Goal: Task Accomplishment & Management: Complete application form

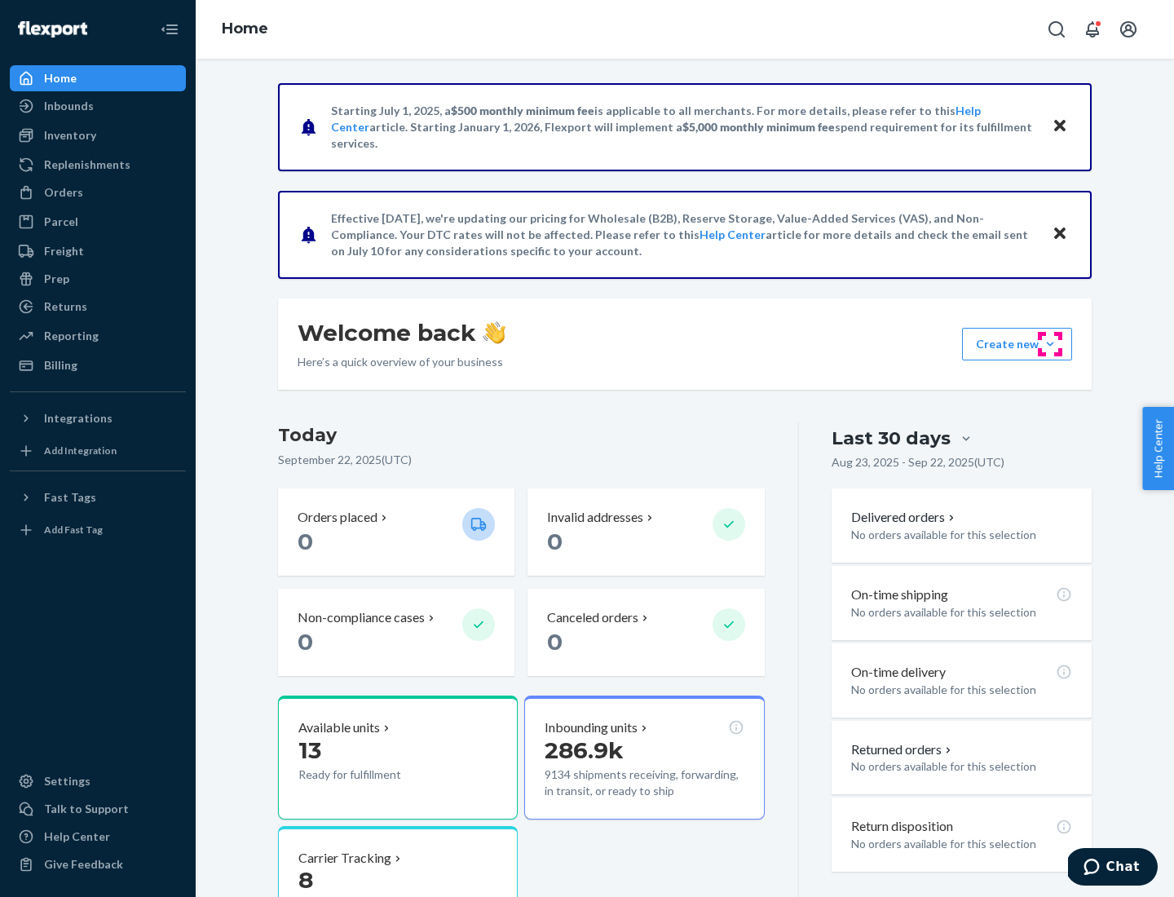
click at [1050, 344] on button "Create new Create new inbound Create new order Create new product" at bounding box center [1017, 344] width 110 height 33
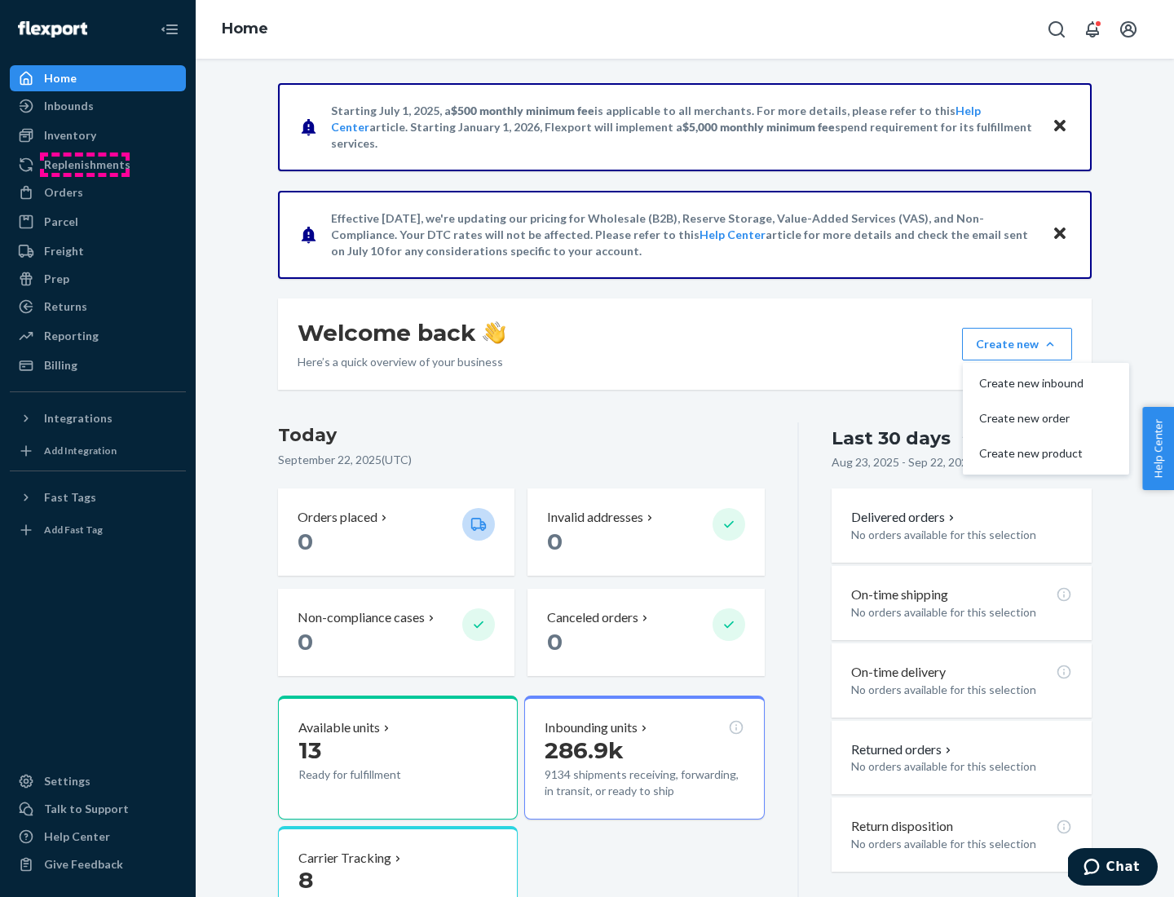
click at [85, 165] on div "Replenishments" at bounding box center [87, 165] width 86 height 16
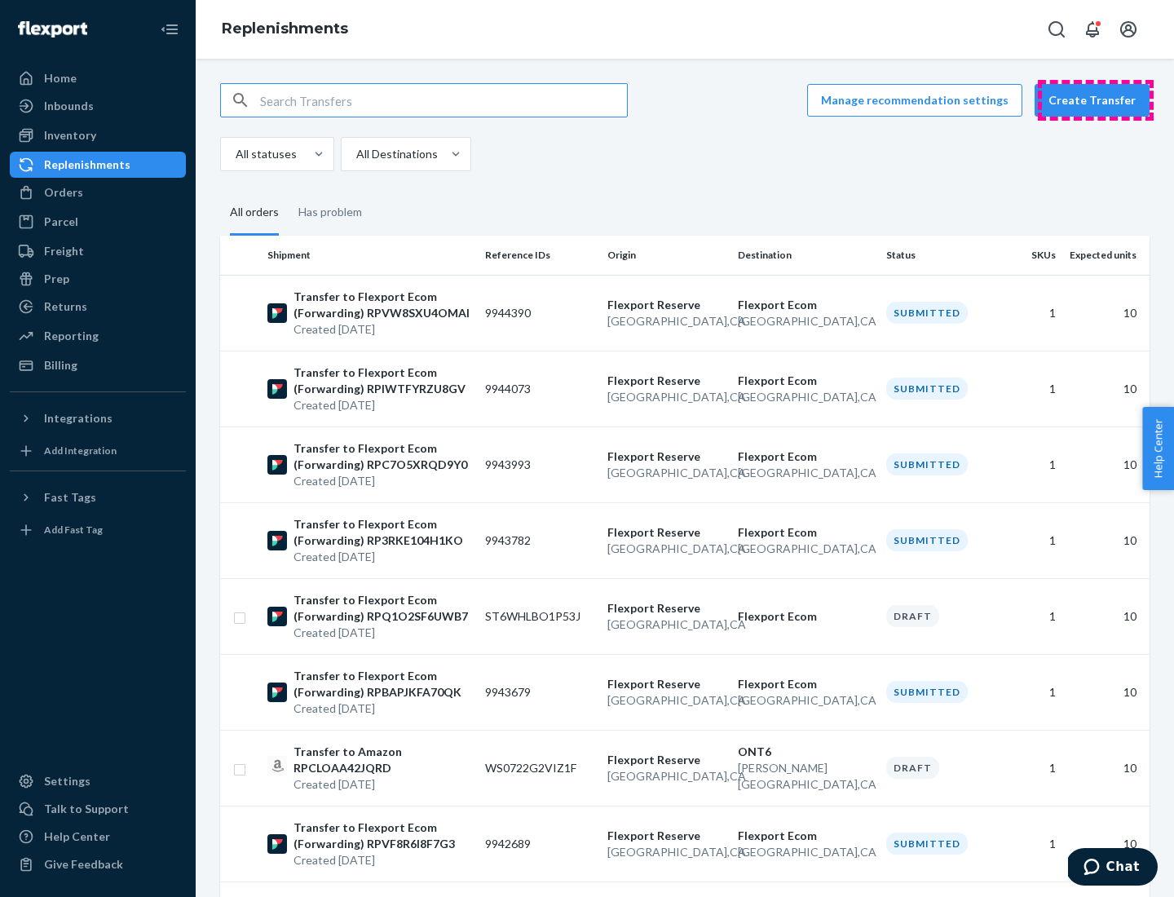
click at [1096, 100] on button "Create Transfer" at bounding box center [1092, 100] width 115 height 33
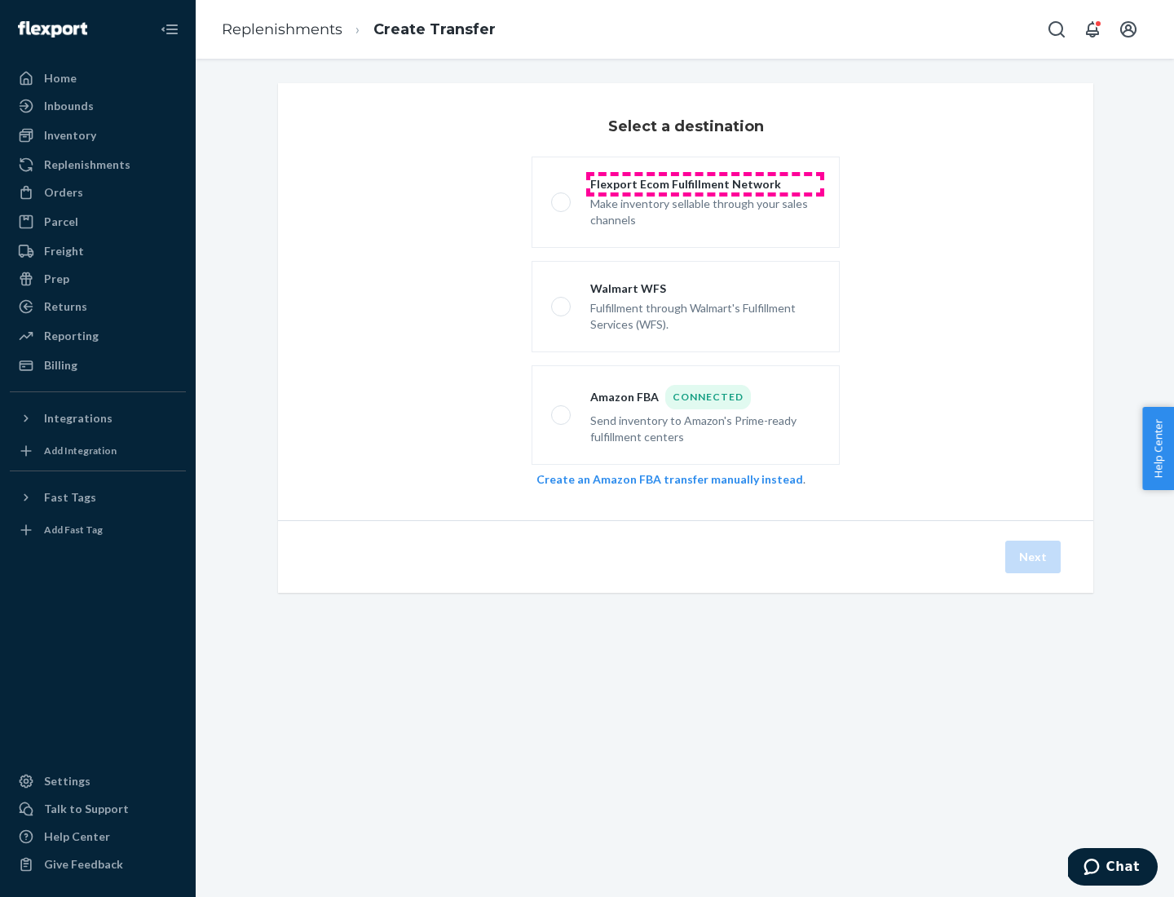
click at [705, 184] on div "Flexport Ecom Fulfillment Network" at bounding box center [705, 184] width 230 height 16
click at [562, 197] on input "Flexport Ecom Fulfillment Network Make inventory sellable through your sales ch…" at bounding box center [556, 202] width 11 height 11
radio input "true"
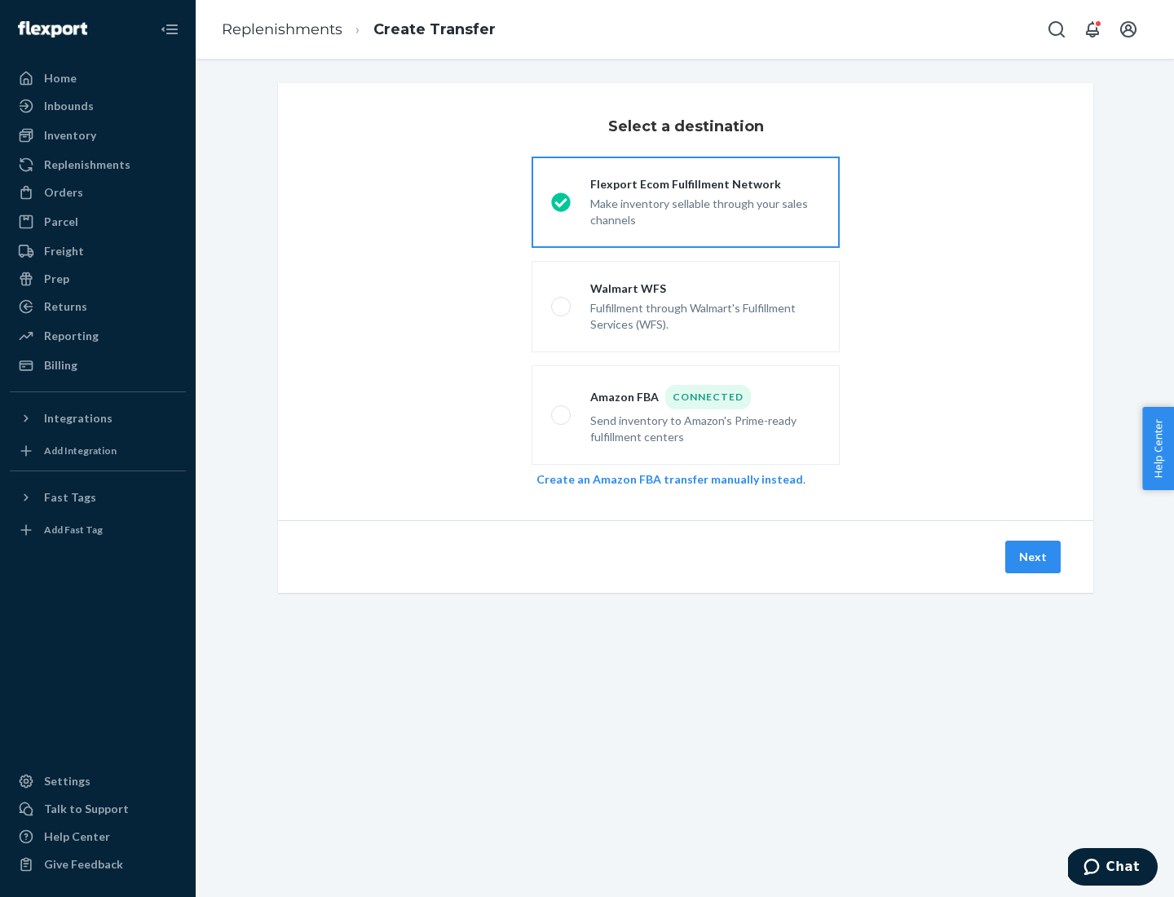
click at [1034, 557] on button "Next" at bounding box center [1033, 557] width 55 height 33
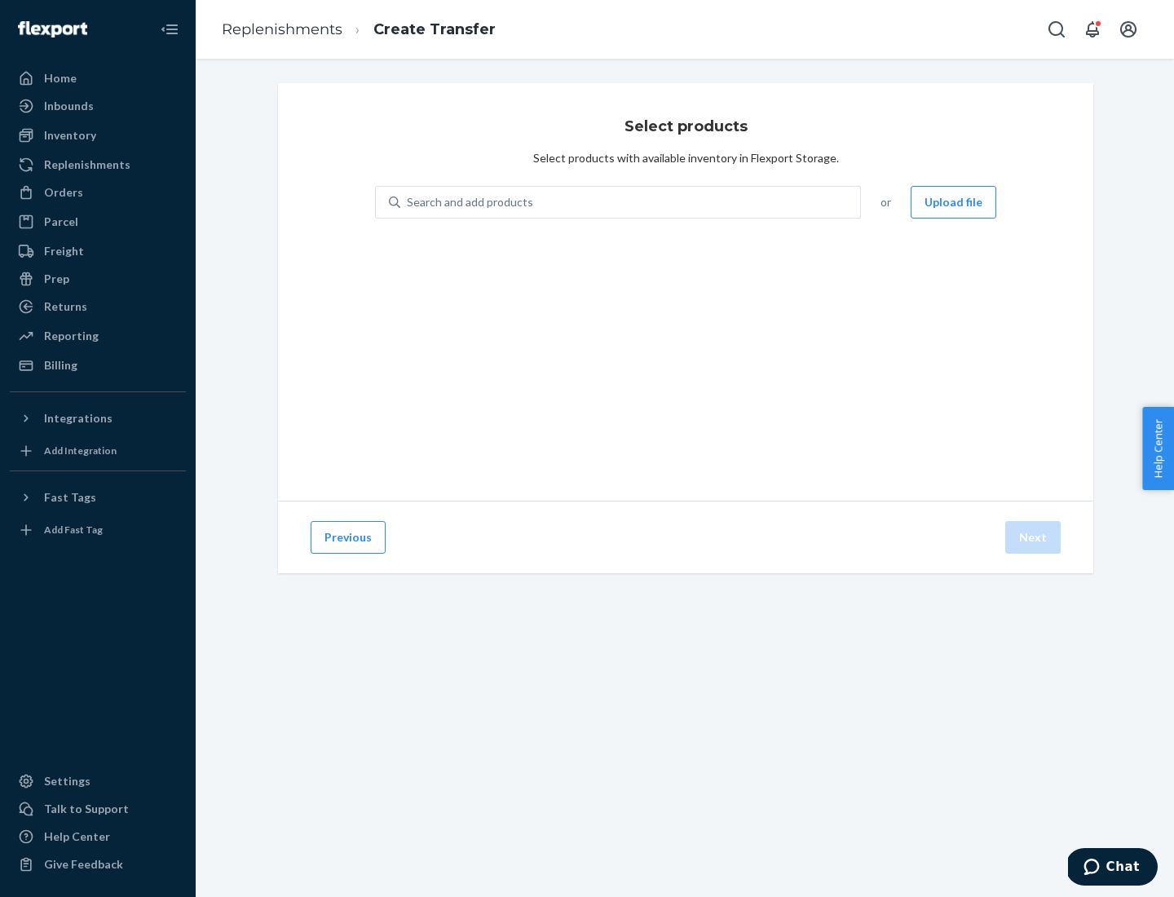
click at [468, 202] on div "Search and add products" at bounding box center [470, 202] width 126 height 16
click at [409, 202] on input "Search and add products" at bounding box center [408, 202] width 2 height 16
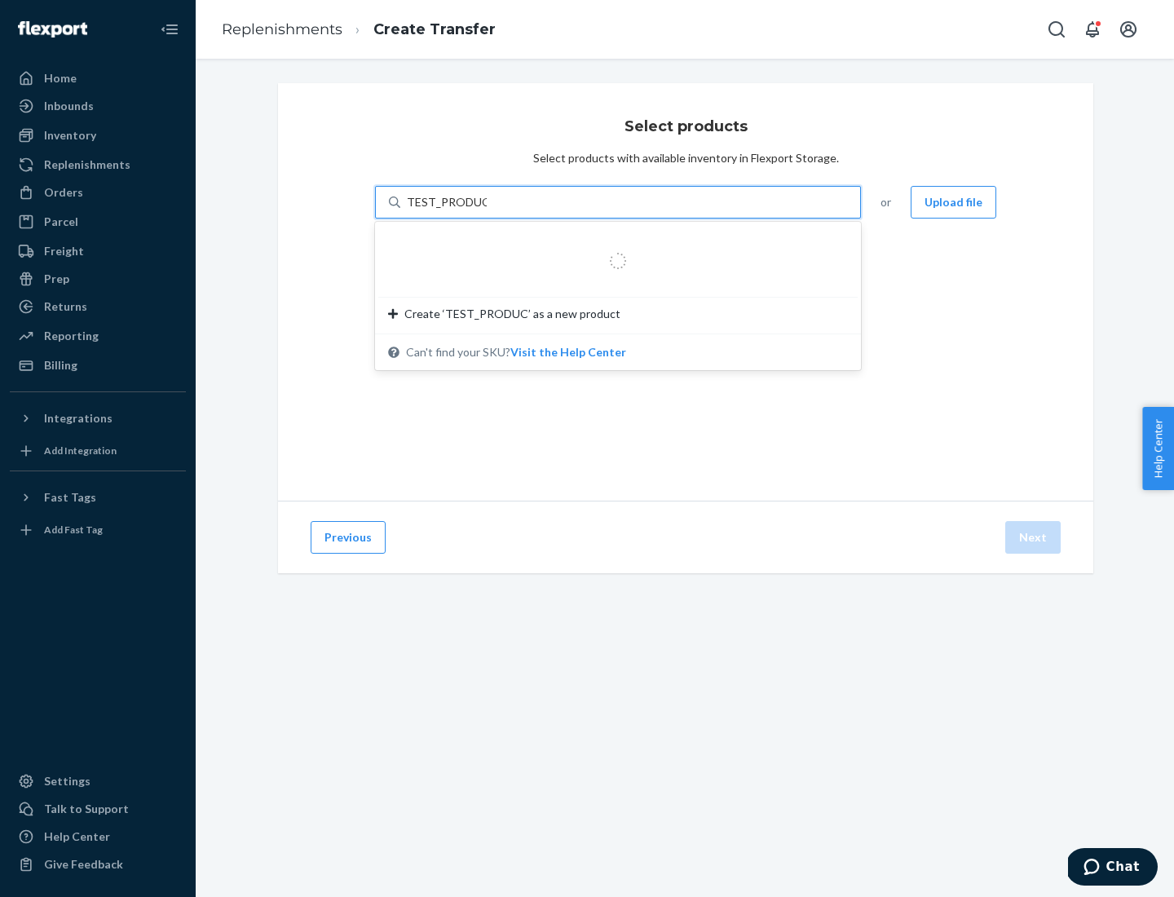
type input "TEST_PRODUCT"
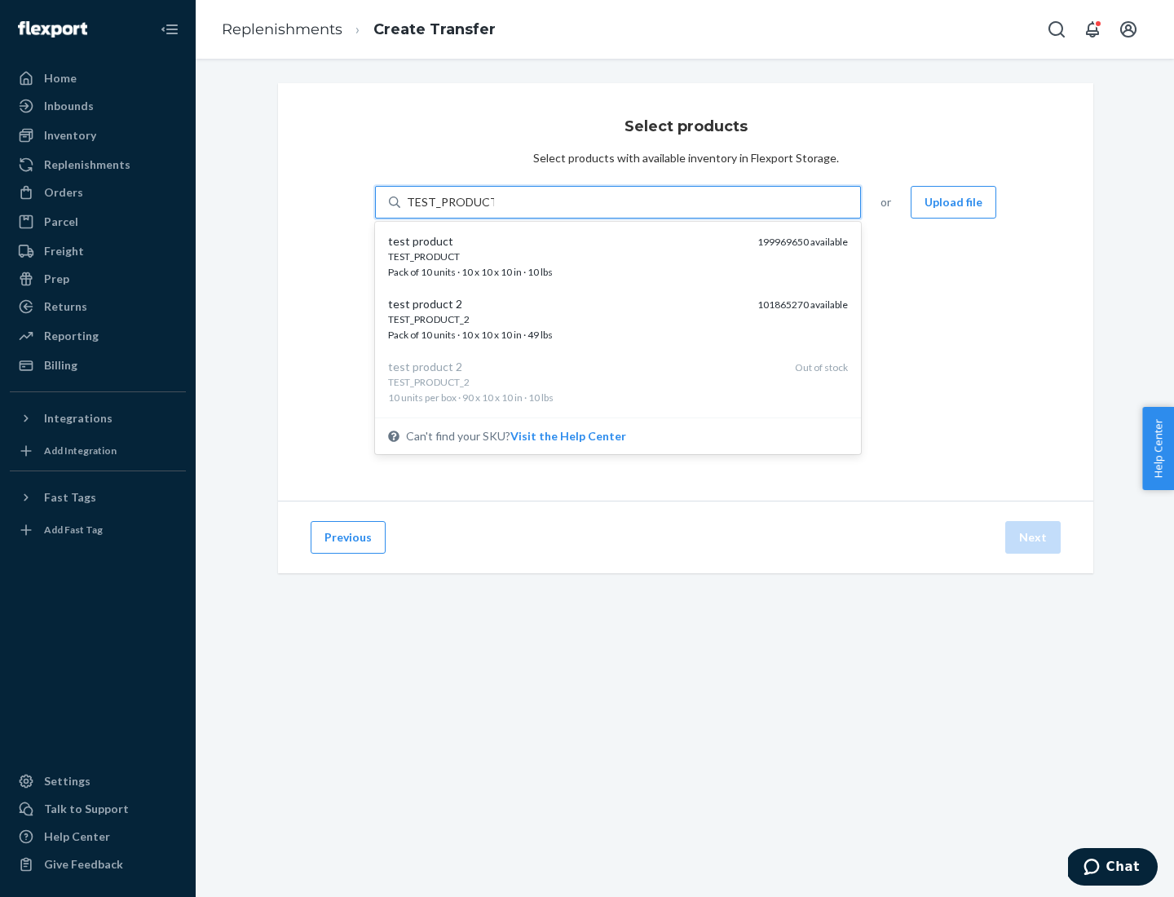
click at [567, 256] on div "TEST_PRODUCT" at bounding box center [566, 257] width 356 height 14
click at [494, 210] on input "TEST_PRODUCT" at bounding box center [450, 202] width 87 height 16
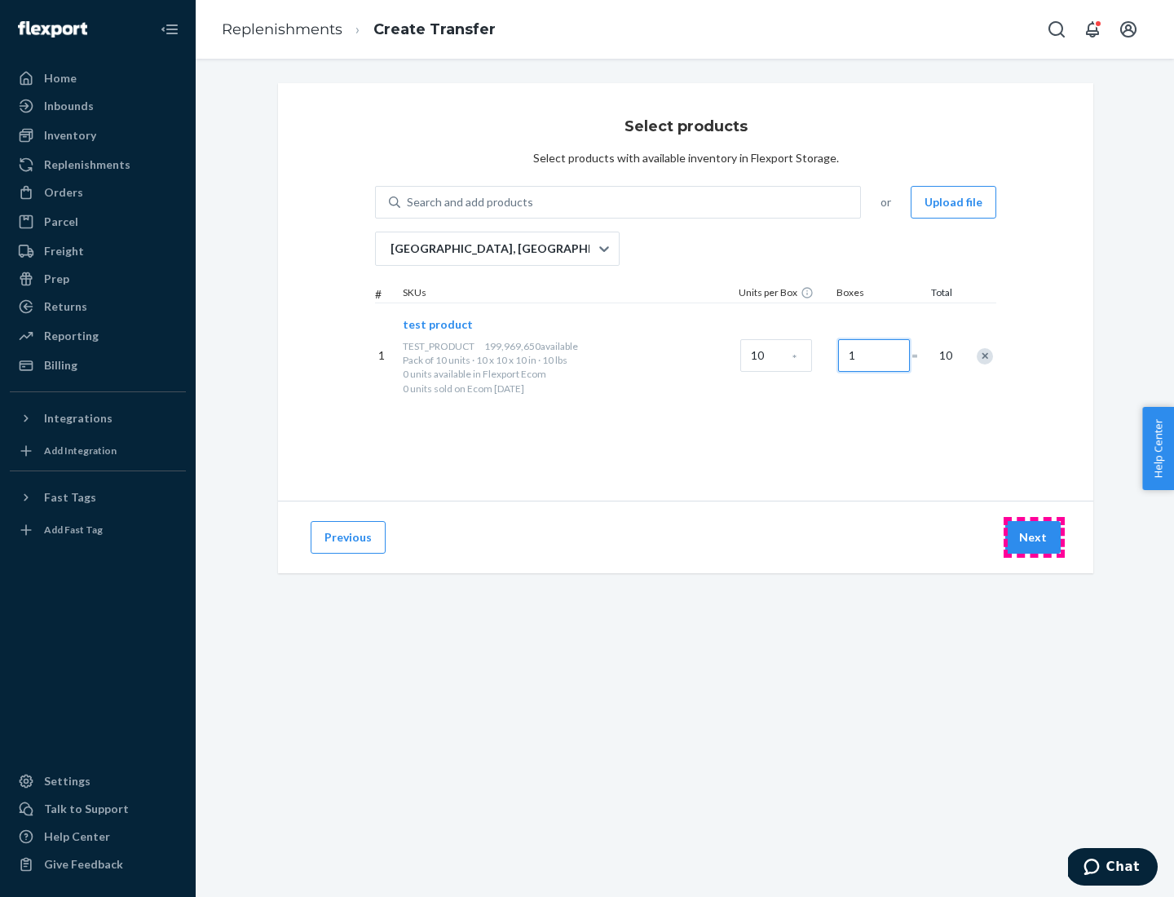
type input "1"
click at [1034, 537] on button "Next" at bounding box center [1033, 537] width 55 height 33
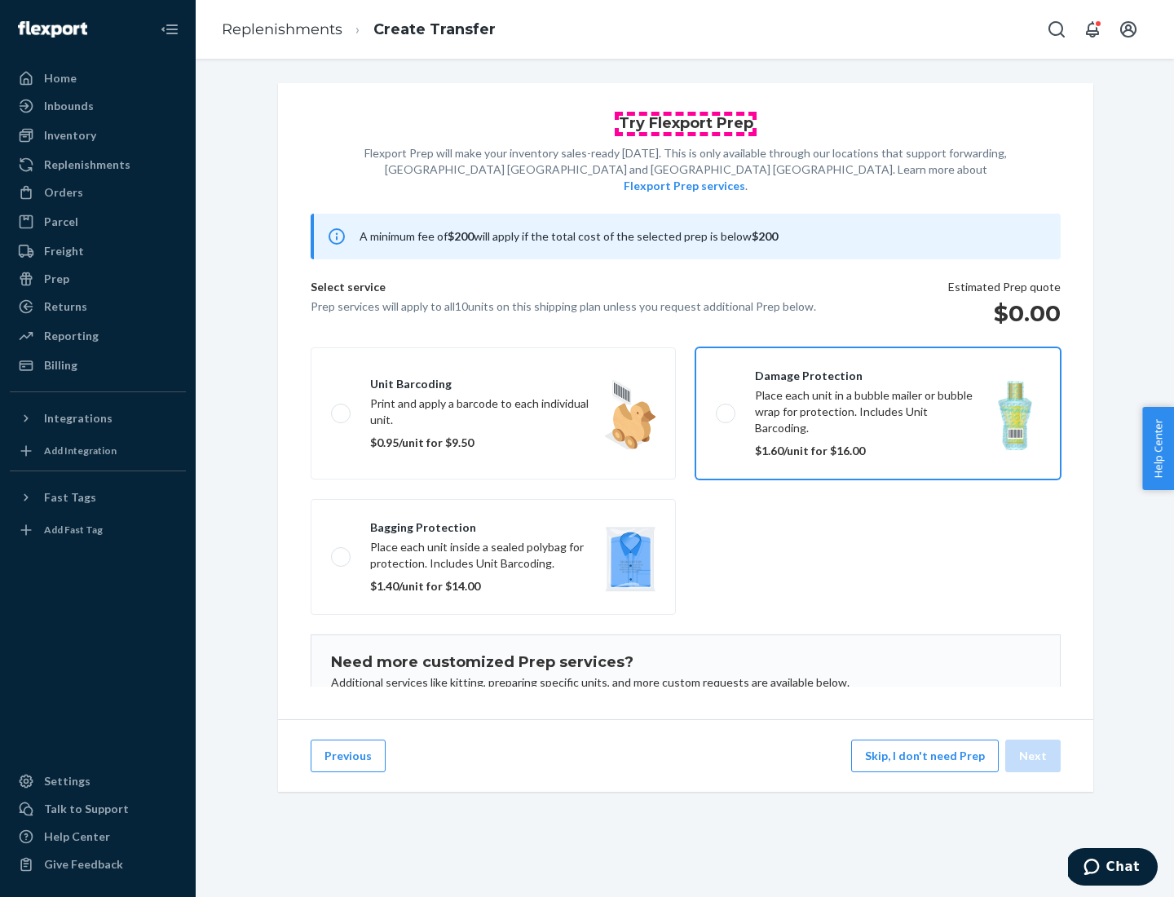
click at [716, 408] on input "Damage protection Place each unit in a bubble mailer or bubble wrap for protect…" at bounding box center [721, 413] width 11 height 11
checkbox input "true"
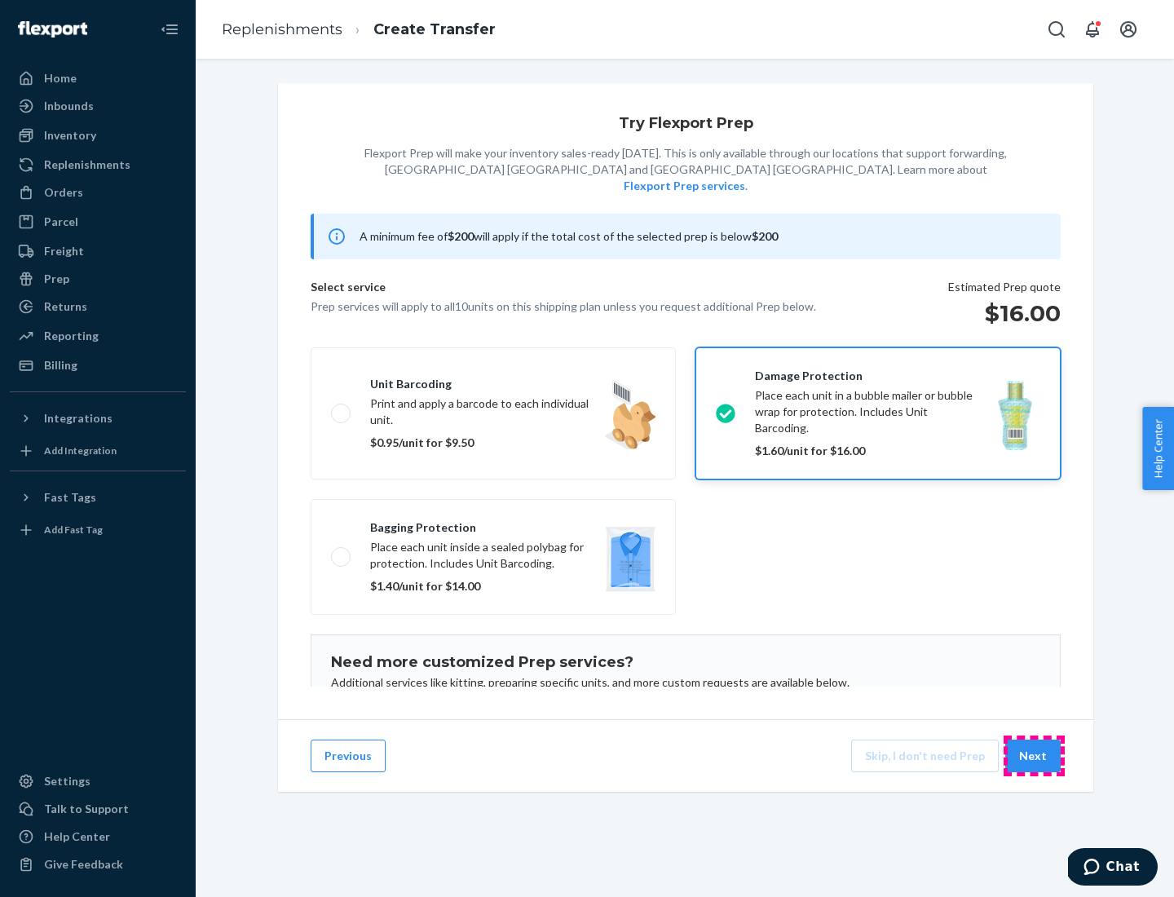
click at [1034, 756] on button "Next" at bounding box center [1033, 756] width 55 height 33
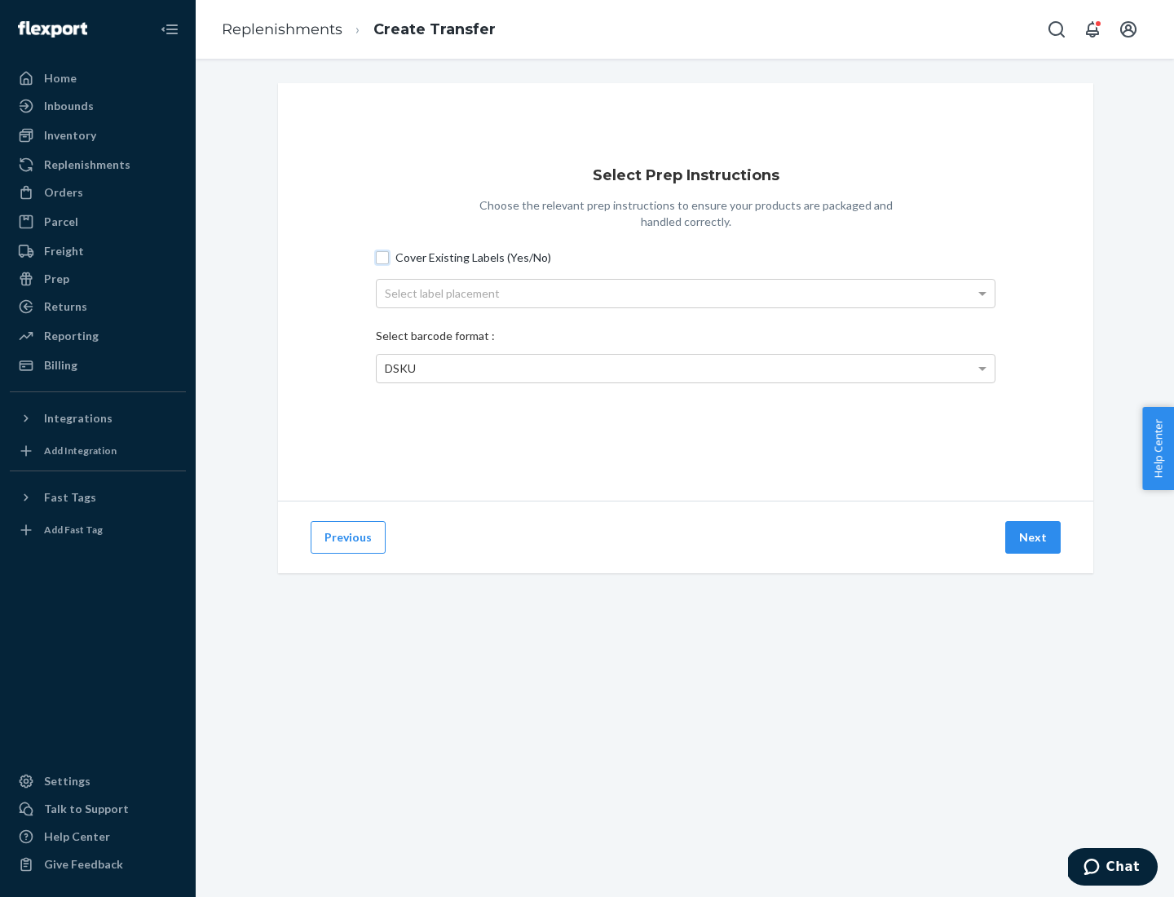
click at [382, 257] on input "Cover Existing Labels (Yes/No)" at bounding box center [382, 257] width 13 height 13
checkbox input "true"
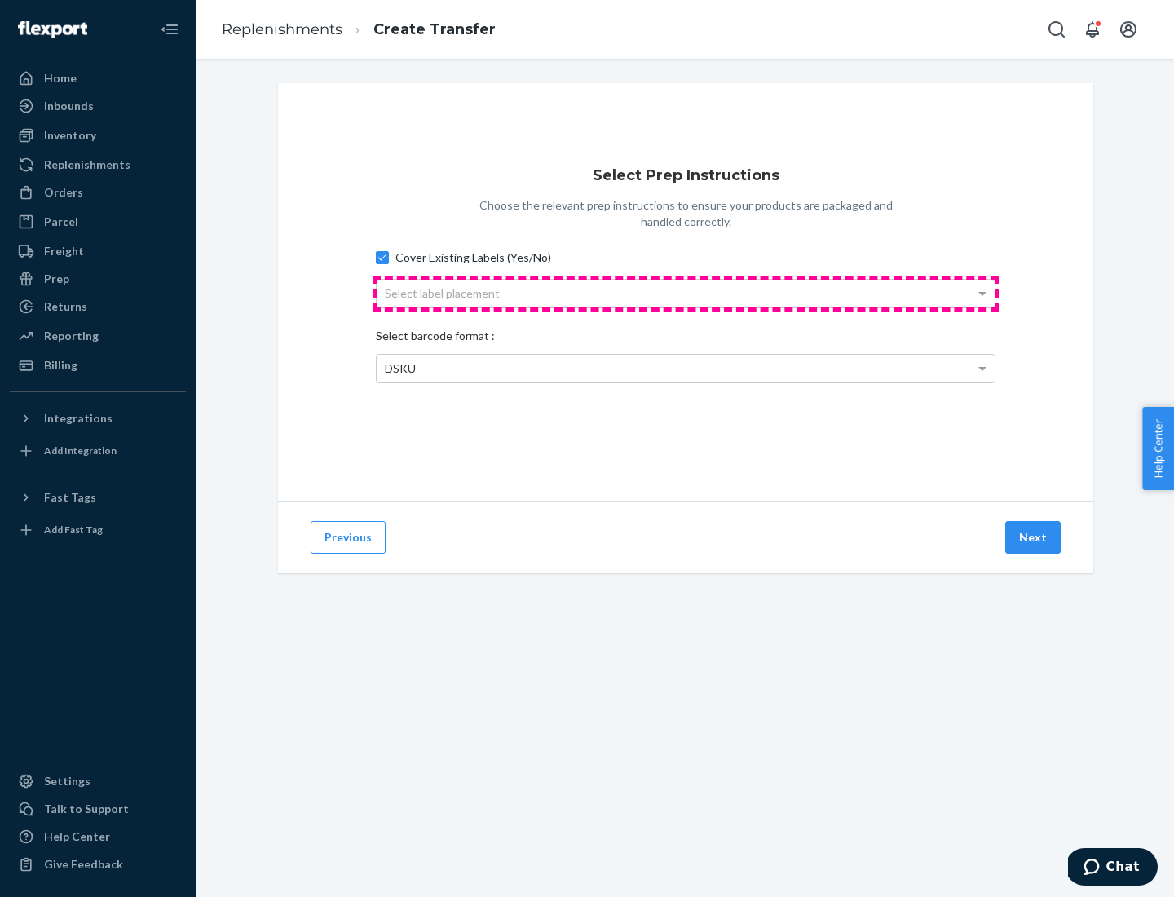
click at [686, 293] on div "Select label placement" at bounding box center [686, 294] width 618 height 28
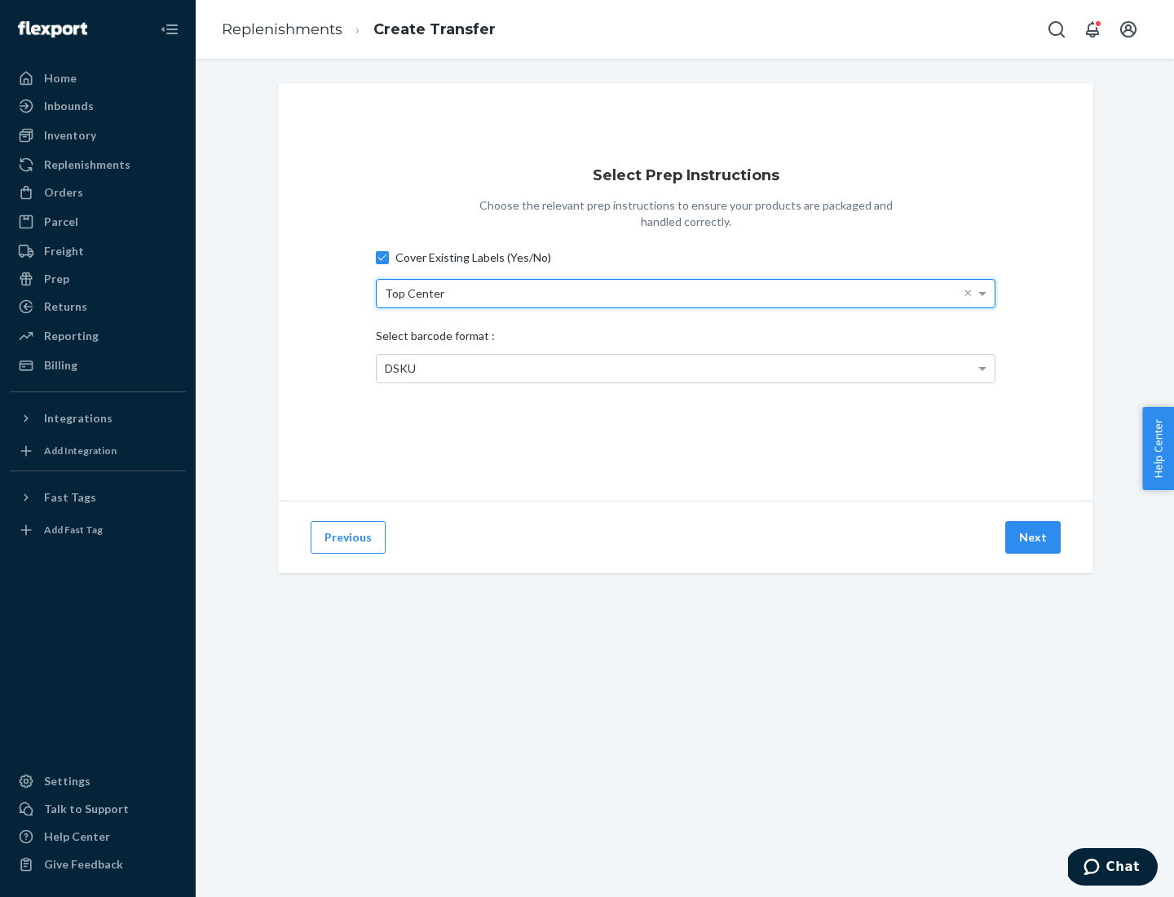
click at [400, 368] on span "DSKU" at bounding box center [400, 368] width 31 height 14
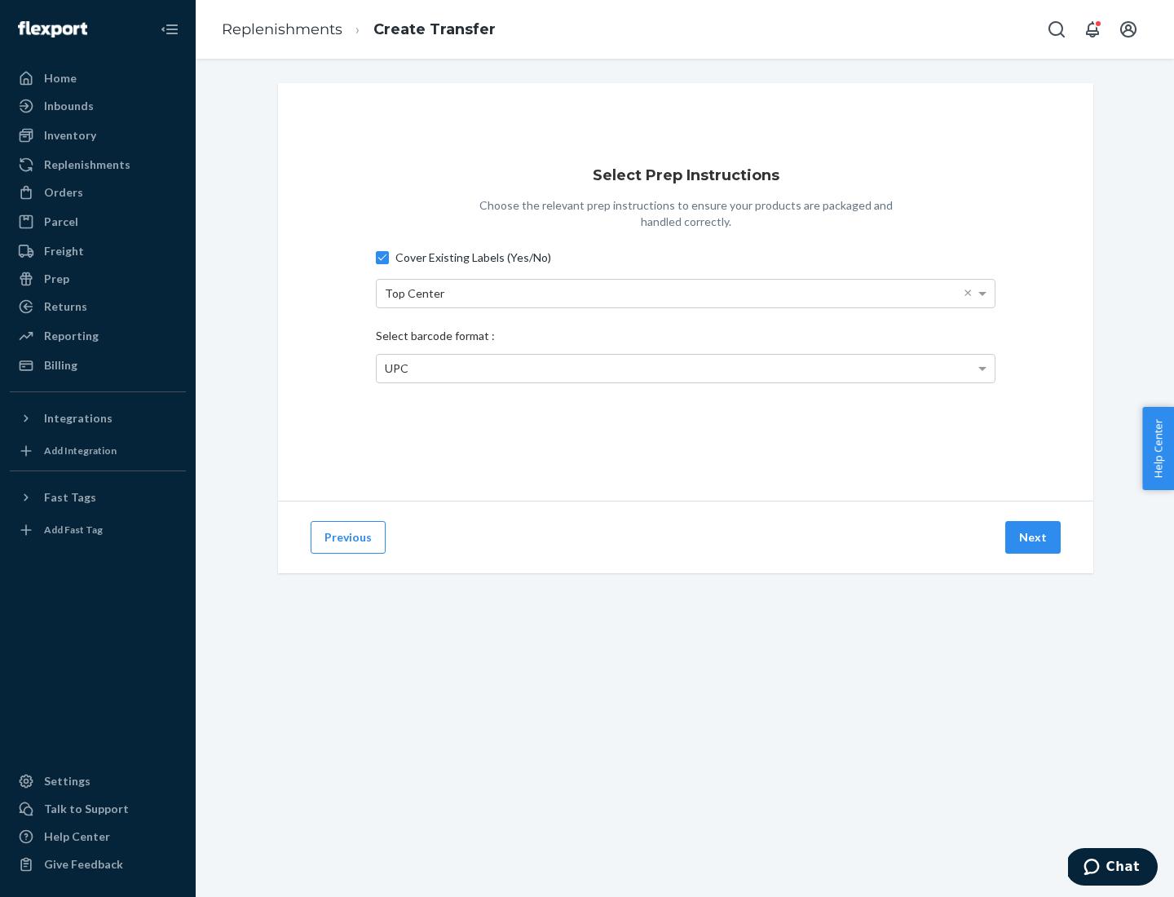
click at [1034, 537] on button "Next" at bounding box center [1033, 537] width 55 height 33
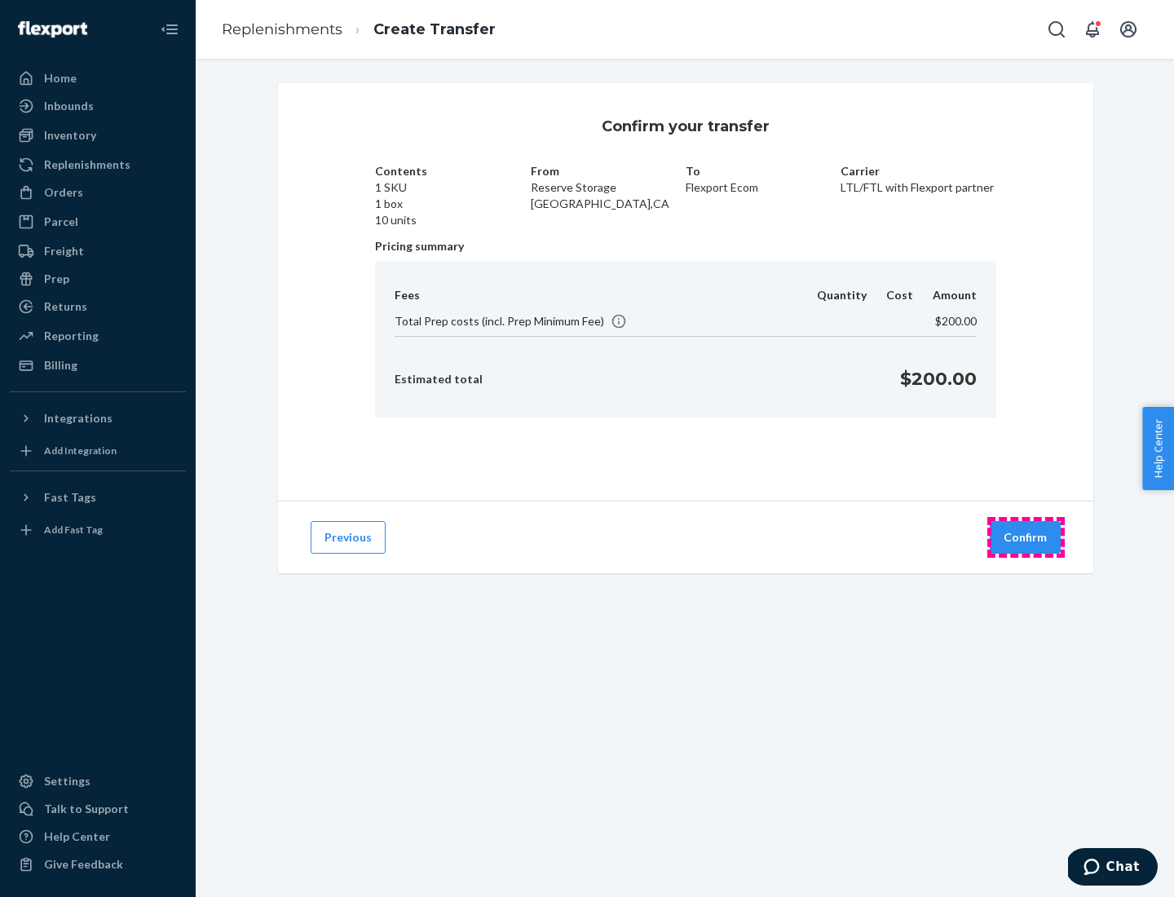
click at [1026, 537] on button "Confirm" at bounding box center [1025, 537] width 71 height 33
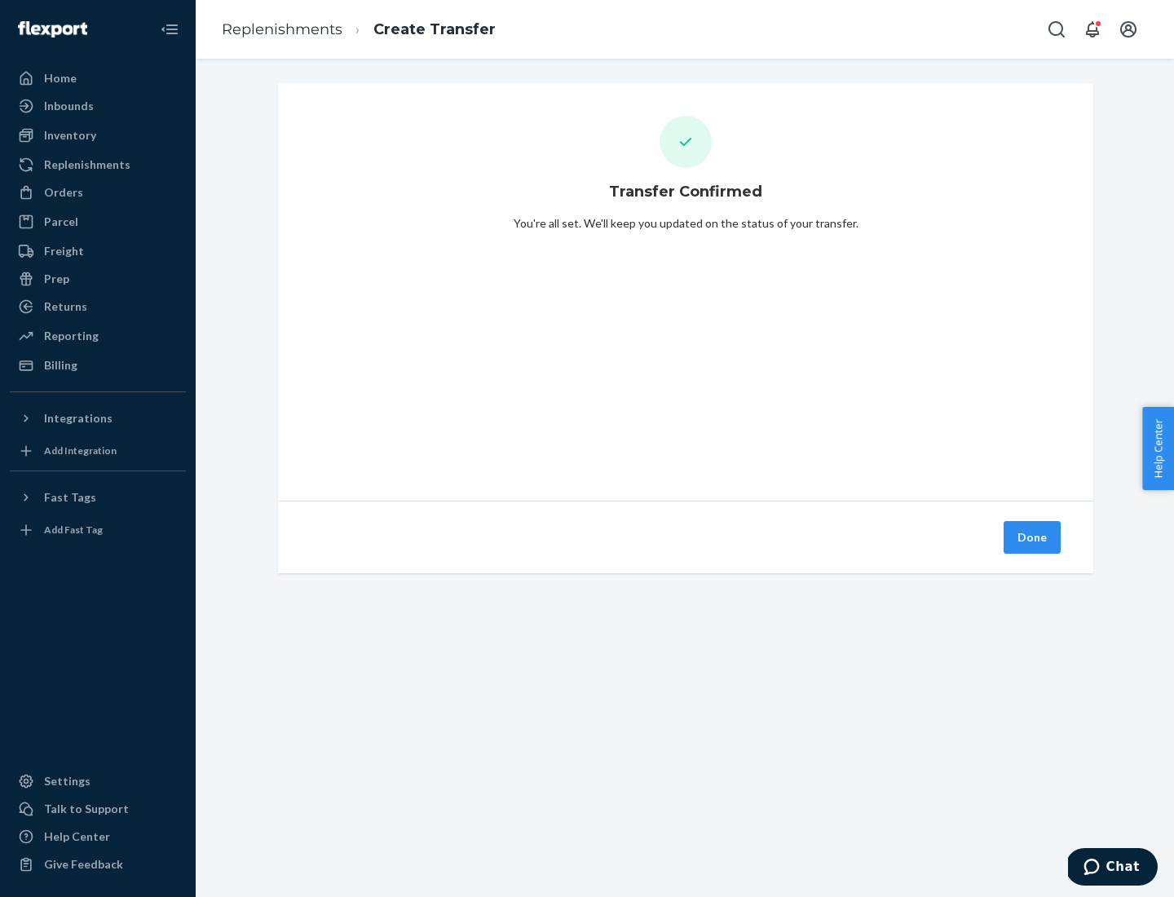
click at [98, 106] on div "Inbounds" at bounding box center [97, 106] width 173 height 23
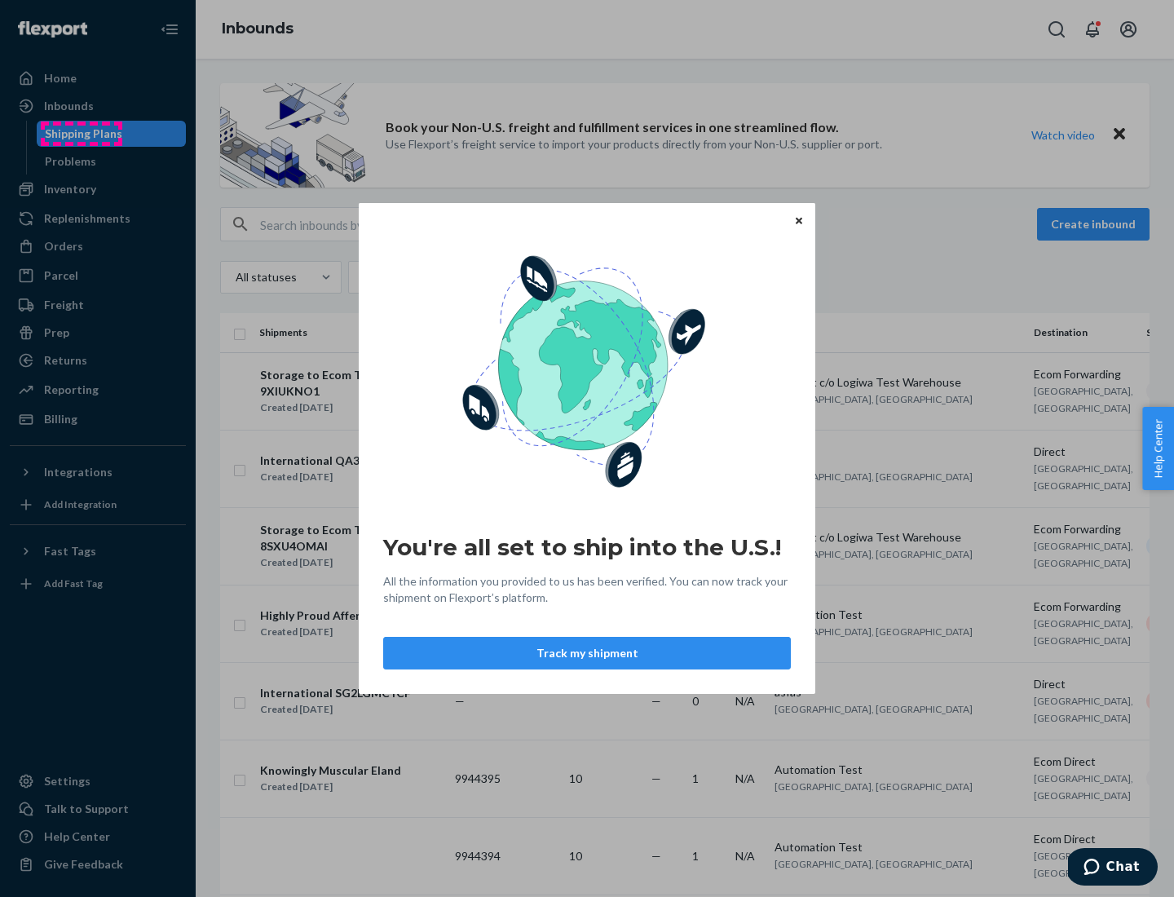
click at [81, 134] on div "You're all set to ship into the U.S.! All the information you provided to us ha…" at bounding box center [587, 448] width 1174 height 897
